Goal: Complete application form

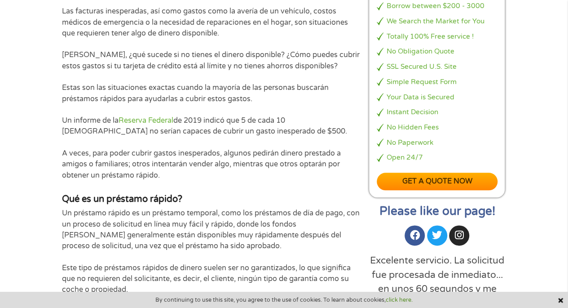
scroll to position [437, 0]
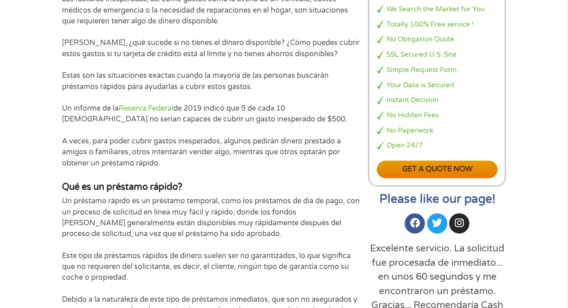
click at [424, 178] on link "Get a quote now" at bounding box center [437, 169] width 121 height 18
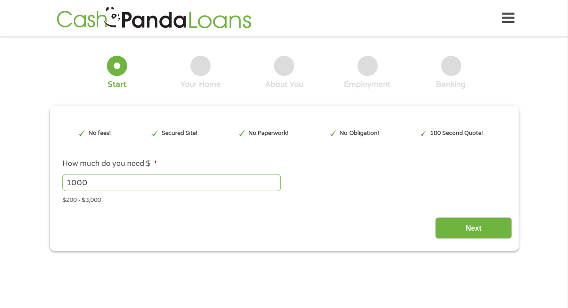
click at [115, 183] on input "1000" at bounding box center [171, 182] width 218 height 17
type input "1"
type input "500"
click at [466, 232] on input "Next" at bounding box center [473, 228] width 77 height 22
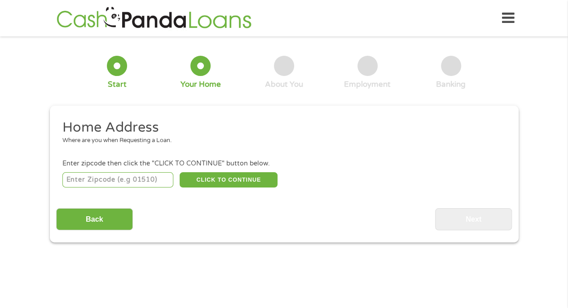
click at [133, 183] on input "number" at bounding box center [117, 179] width 111 height 15
type input "98208"
drag, startPoint x: 145, startPoint y: 178, endPoint x: 247, endPoint y: 192, distance: 103.8
click at [247, 192] on div "Home Address Where are you when Requesting a Loan. Enter zipcode then click the…" at bounding box center [284, 174] width 456 height 111
click at [231, 177] on button "CLICK TO CONTINUE" at bounding box center [229, 179] width 98 height 15
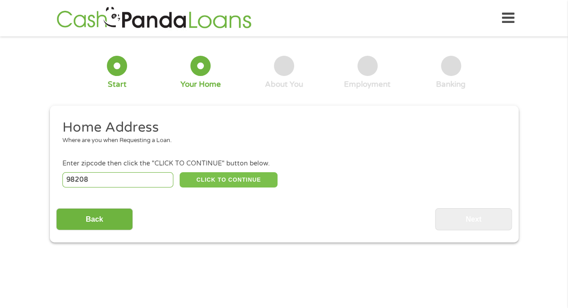
type input "98208"
type input "[PERSON_NAME]"
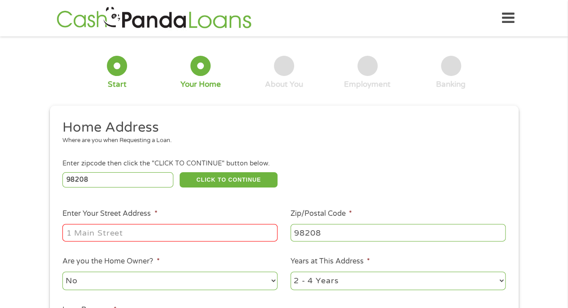
click at [152, 239] on input "Enter Your Street Address *" at bounding box center [169, 232] width 215 height 17
type input "[STREET_ADDRESS]"
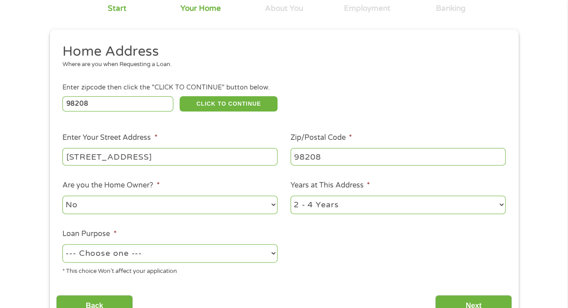
scroll to position [79, 0]
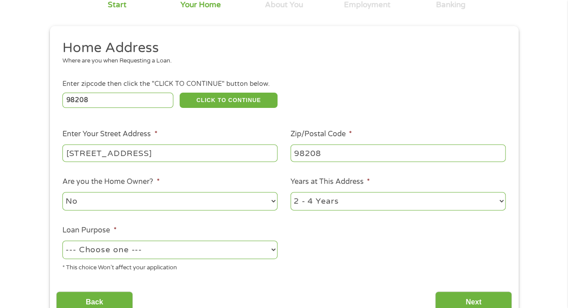
click at [379, 199] on select "1 Year or less 1 - 2 Years 2 - 4 Years Over 4 Years" at bounding box center [398, 201] width 215 height 18
select select "60months"
click at [291, 192] on select "1 Year or less 1 - 2 Years 2 - 4 Years Over 4 Years" at bounding box center [398, 201] width 215 height 18
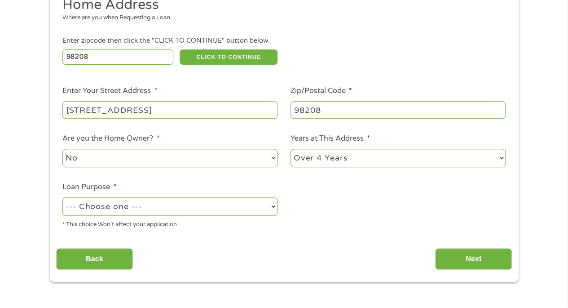
scroll to position [127, 0]
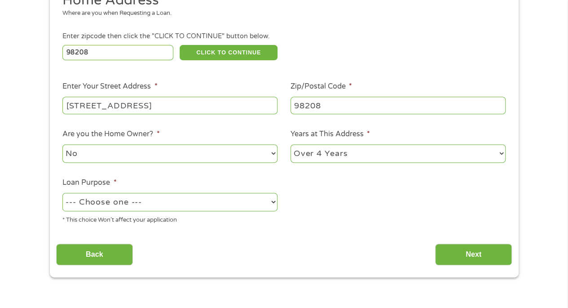
click at [227, 200] on select "--- Choose one --- Pay Bills Debt Consolidation Home Improvement Major Purchase…" at bounding box center [169, 202] width 215 height 18
select select "paybills"
click at [62, 193] on select "--- Choose one --- Pay Bills Debt Consolidation Home Improvement Major Purchase…" at bounding box center [169, 202] width 215 height 18
click at [451, 255] on input "Next" at bounding box center [473, 254] width 77 height 22
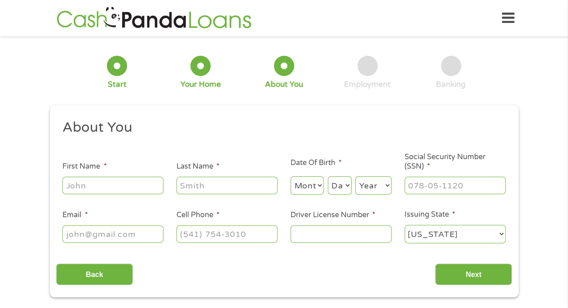
scroll to position [0, 0]
click at [127, 192] on input "First Name *" at bounding box center [112, 184] width 101 height 17
type input "[PERSON_NAME]"
type input "[EMAIL_ADDRESS][DOMAIN_NAME]"
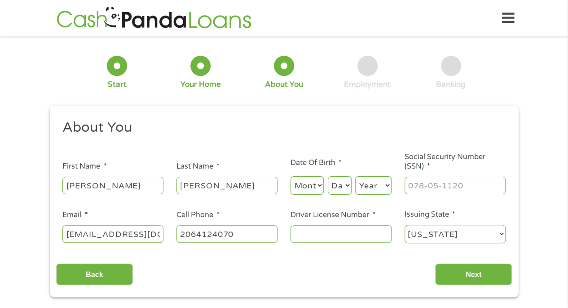
type input "[PHONE_NUMBER]"
click at [310, 170] on li "Date Of Birth * Month Month 1 2 3 4 5 6 7 8 9 10 11 12 Day Day 1 2 3 4 5 6 7 8 …" at bounding box center [341, 176] width 114 height 39
click at [307, 183] on select "Month 1 2 3 4 5 6 7 8 9 10 11 12" at bounding box center [308, 185] width 34 height 18
select select "2"
click at [291, 176] on select "Month 1 2 3 4 5 6 7 8 9 10 11 12" at bounding box center [308, 185] width 34 height 18
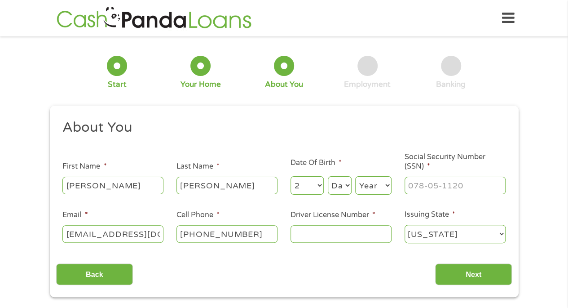
click at [344, 185] on select "Day 1 2 3 4 5 6 7 8 9 10 11 12 13 14 15 16 17 18 19 20 21 22 23 24 25 26 27 28 …" at bounding box center [340, 185] width 24 height 18
select select "28"
click at [328, 176] on select "Day 1 2 3 4 5 6 7 8 9 10 11 12 13 14 15 16 17 18 19 20 21 22 23 24 25 26 27 28 …" at bounding box center [340, 185] width 24 height 18
click at [374, 192] on select "Year [DATE] 2006 2005 2004 2003 2002 2001 2000 1999 1998 1997 1996 1995 1994 19…" at bounding box center [373, 185] width 36 height 18
select select "1996"
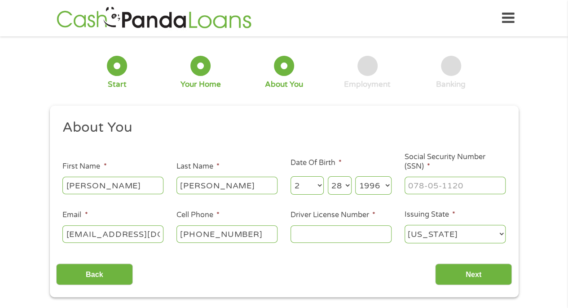
click at [355, 176] on select "Year [DATE] 2006 2005 2004 2003 2002 2001 2000 1999 1998 1997 1996 1995 1994 19…" at bounding box center [373, 185] width 36 height 18
